Goal: Task Accomplishment & Management: Manage account settings

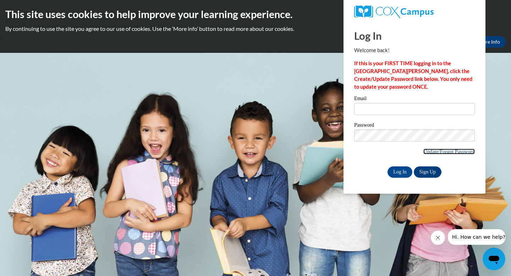
click at [447, 153] on link "Update/Forgot Password" at bounding box center [448, 152] width 51 height 6
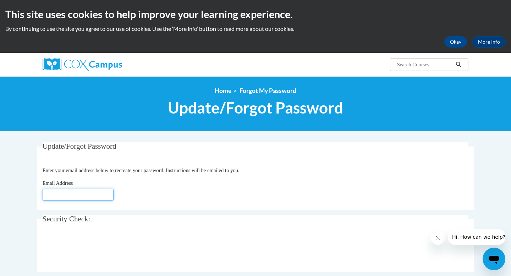
click at [94, 198] on input "Email Address" at bounding box center [78, 195] width 71 height 12
type input "[EMAIL_ADDRESS][DOMAIN_NAME]"
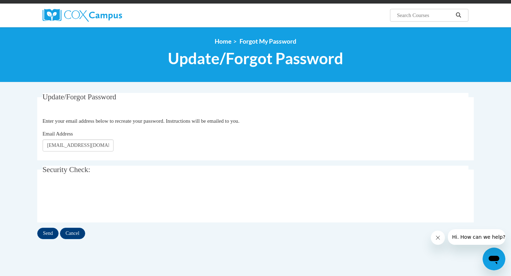
scroll to position [50, 0]
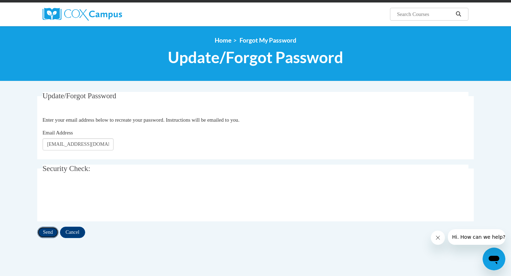
click at [54, 232] on input "Send" at bounding box center [47, 232] width 21 height 11
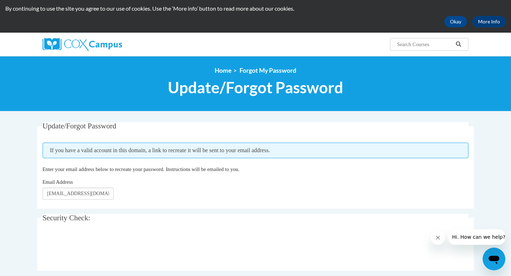
scroll to position [18, 0]
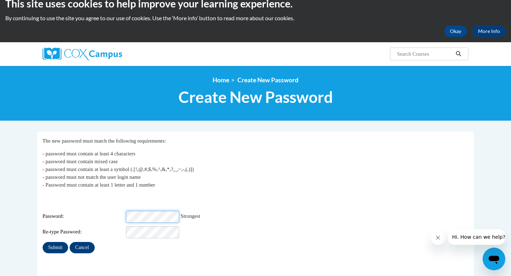
scroll to position [15, 0]
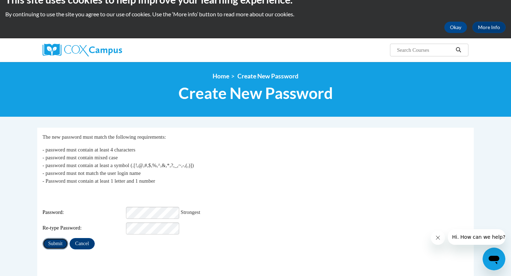
click at [63, 239] on input "Submit" at bounding box center [56, 243] width 26 height 11
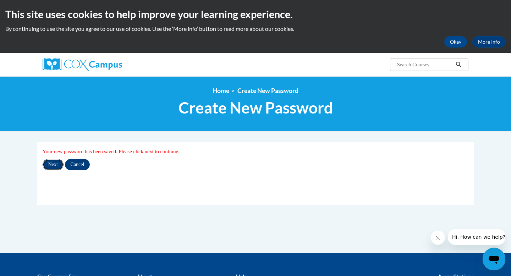
click at [57, 167] on input "Next" at bounding box center [53, 164] width 21 height 11
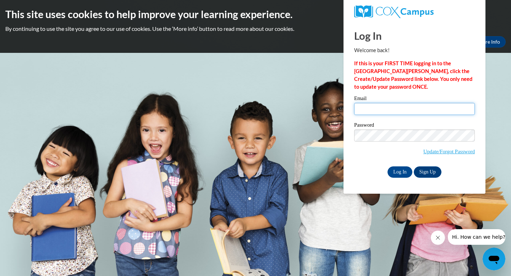
click at [387, 112] on input "Email" at bounding box center [414, 109] width 121 height 12
type input "[EMAIL_ADDRESS][DOMAIN_NAME]"
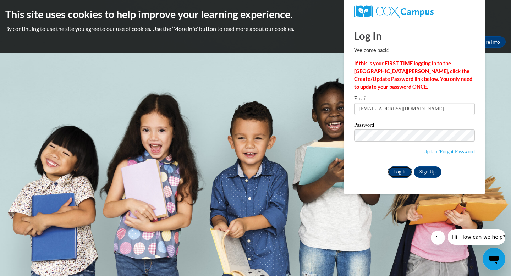
click at [392, 170] on input "Log In" at bounding box center [399, 171] width 25 height 11
